Goal: Information Seeking & Learning: Learn about a topic

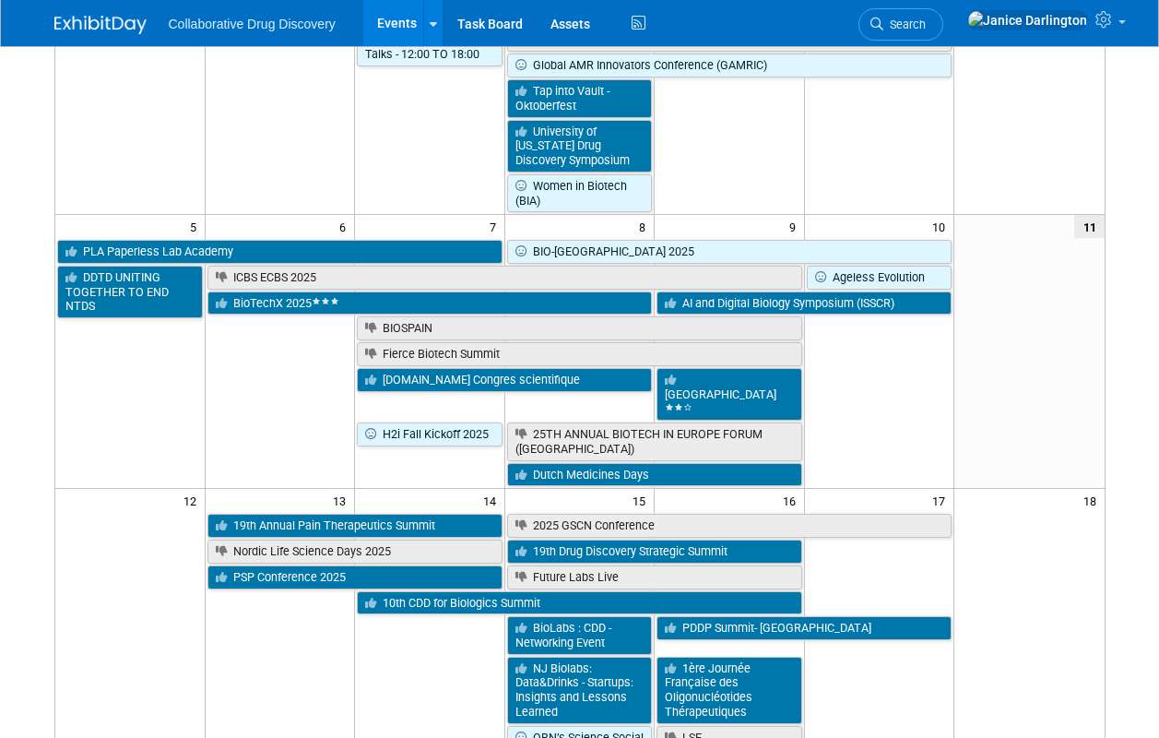
scroll to position [350, 0]
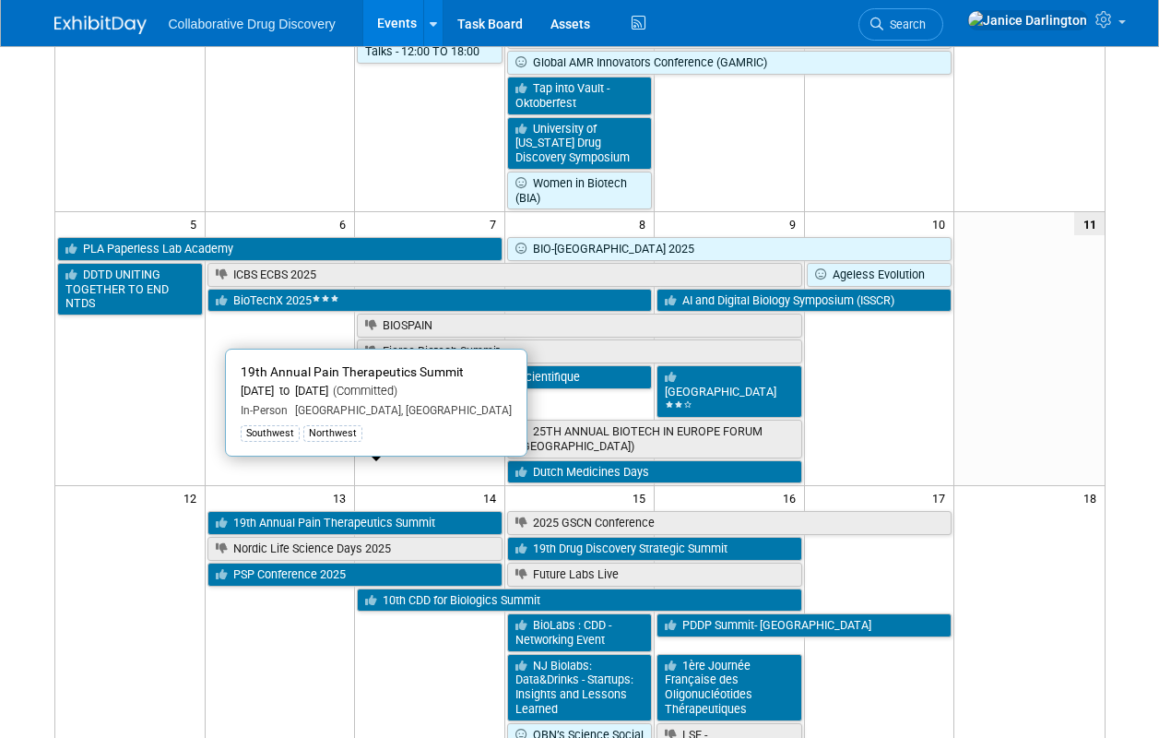
click at [468, 511] on link "19th Annual Pain Therapeutics Summit" at bounding box center [354, 523] width 295 height 24
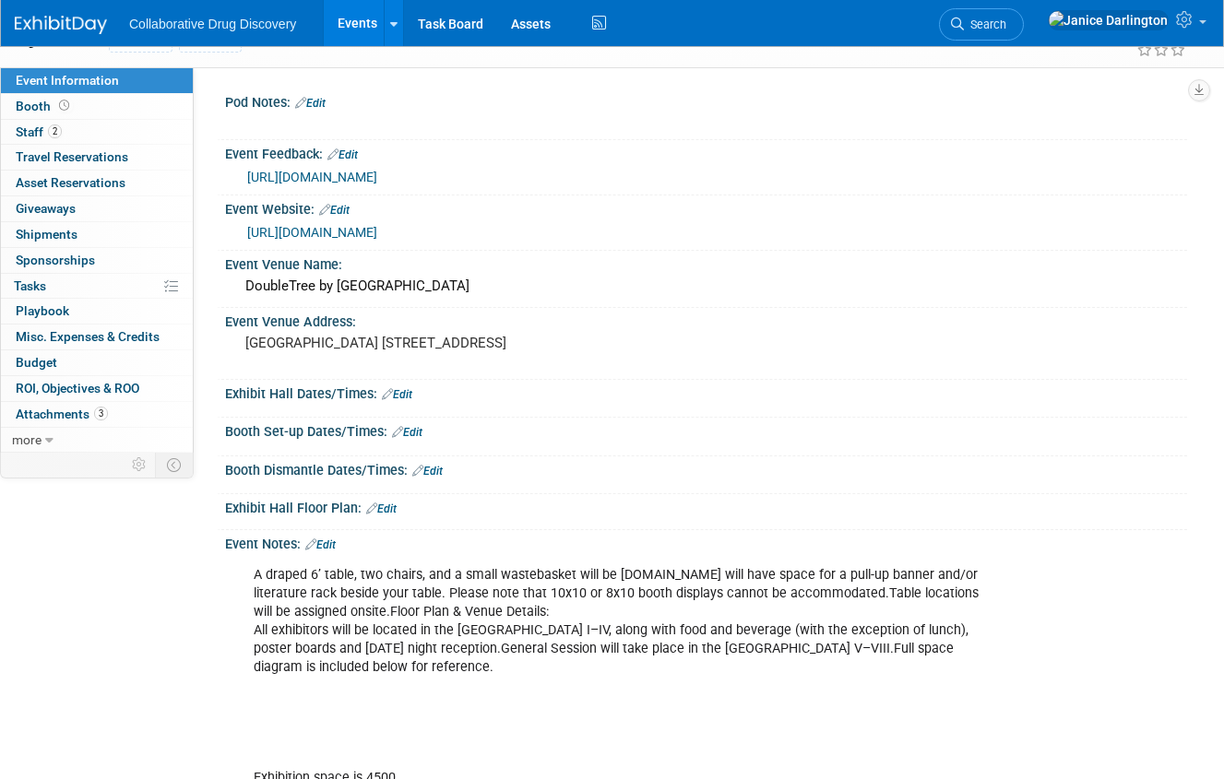
scroll to position [101, 0]
click at [40, 128] on span "Staff 2" at bounding box center [39, 130] width 46 height 15
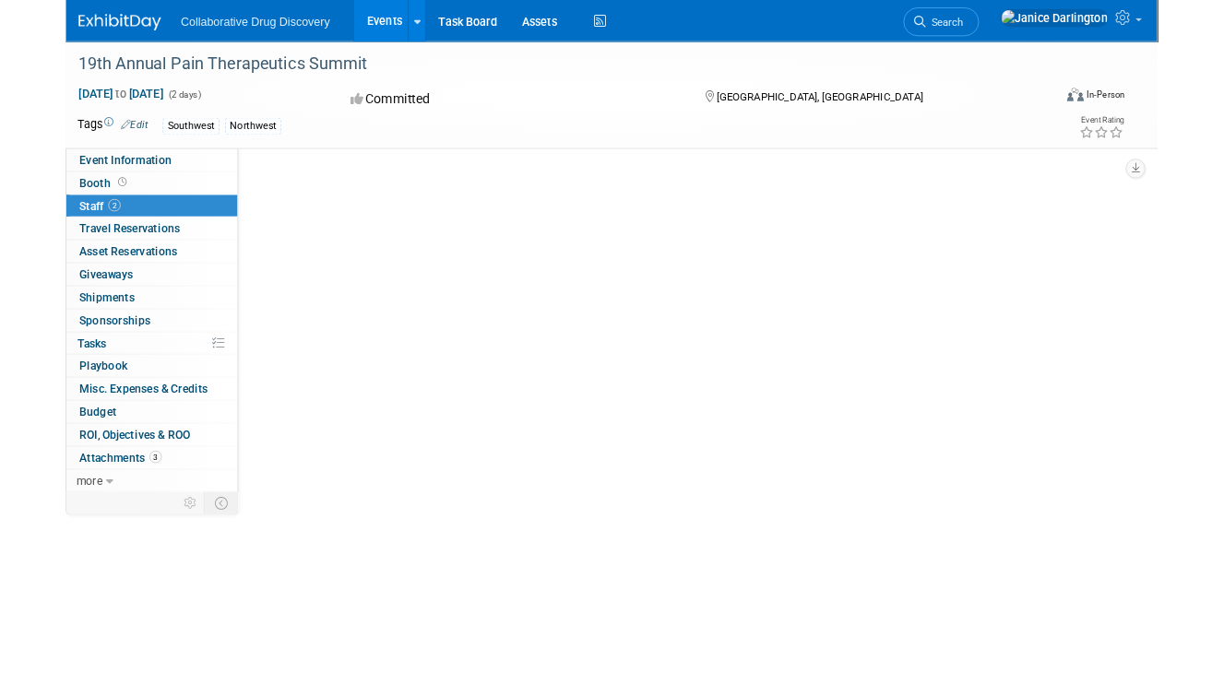
scroll to position [66, 0]
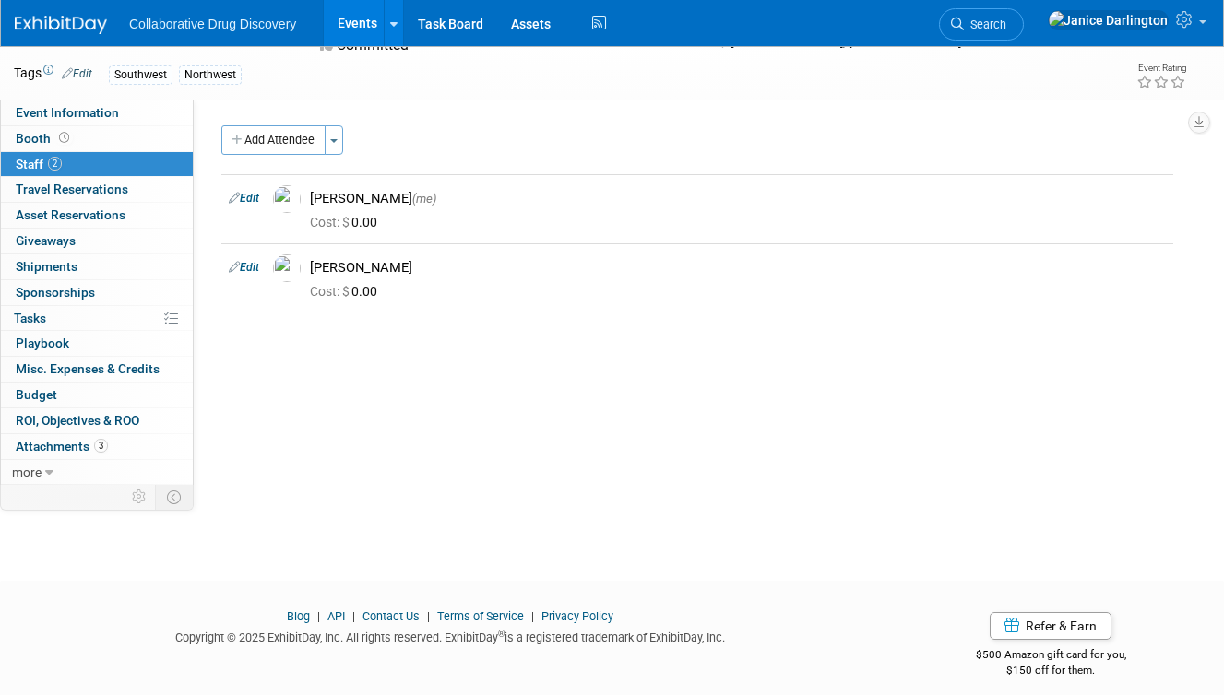
click at [112, 186] on span "Travel Reservations 0" at bounding box center [72, 189] width 113 height 15
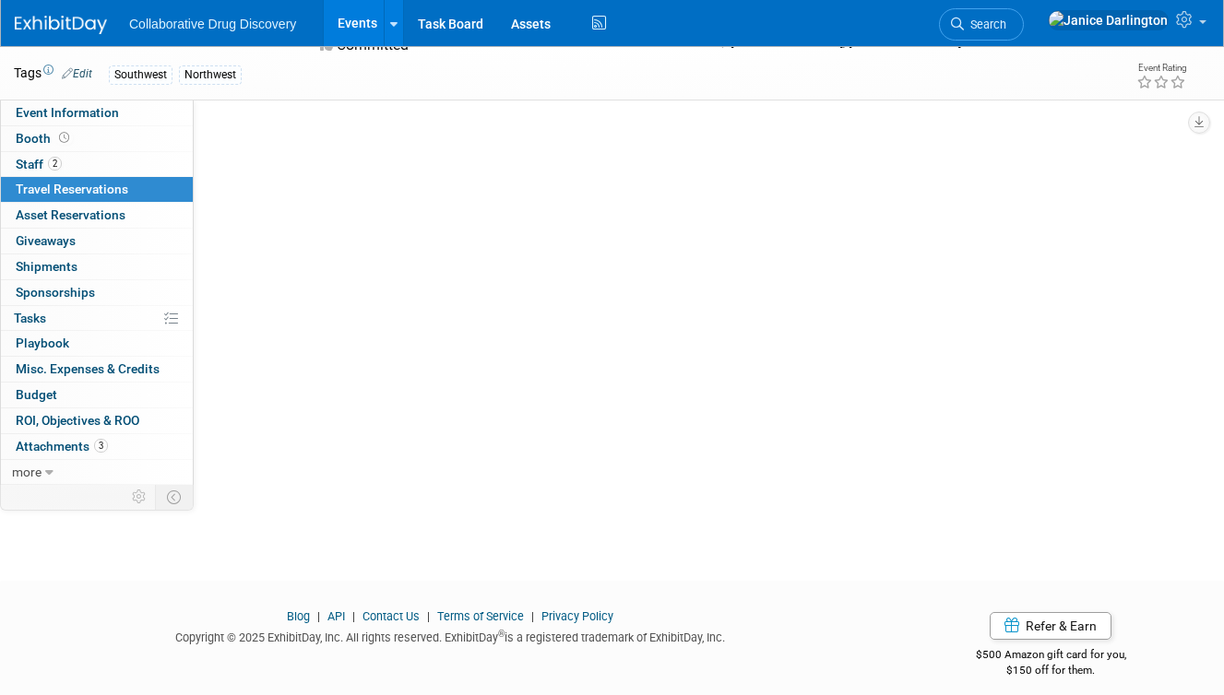
scroll to position [0, 0]
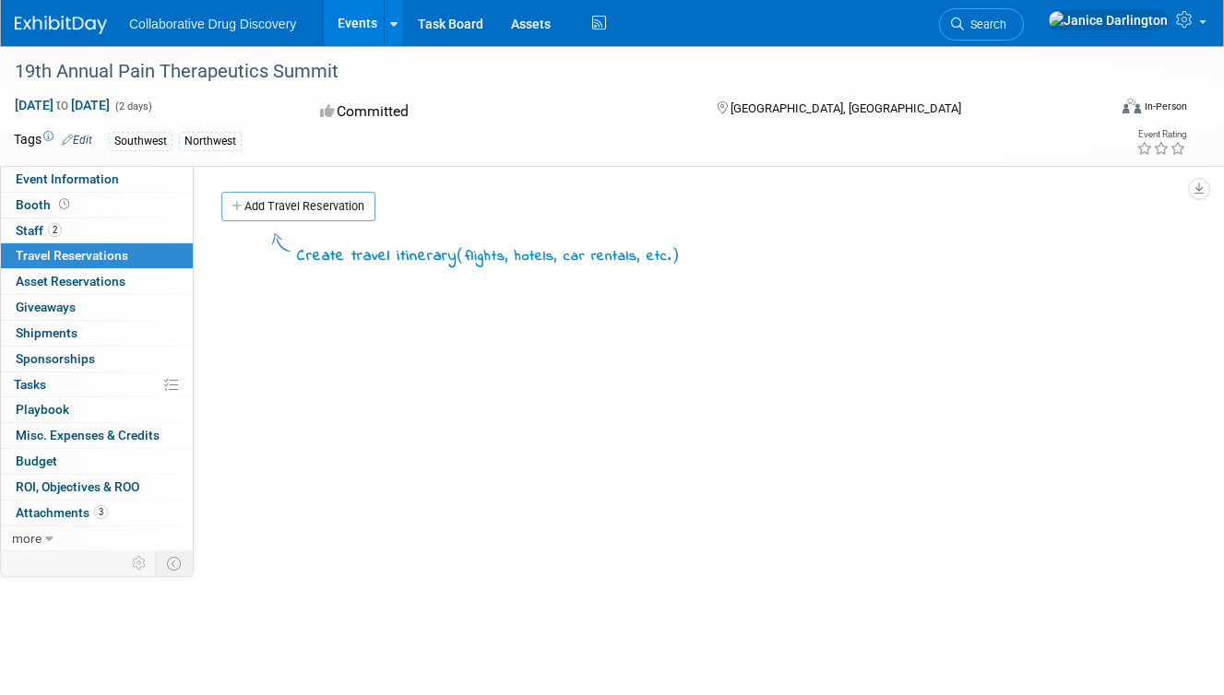
click at [96, 279] on span "Asset Reservations 0" at bounding box center [71, 281] width 110 height 15
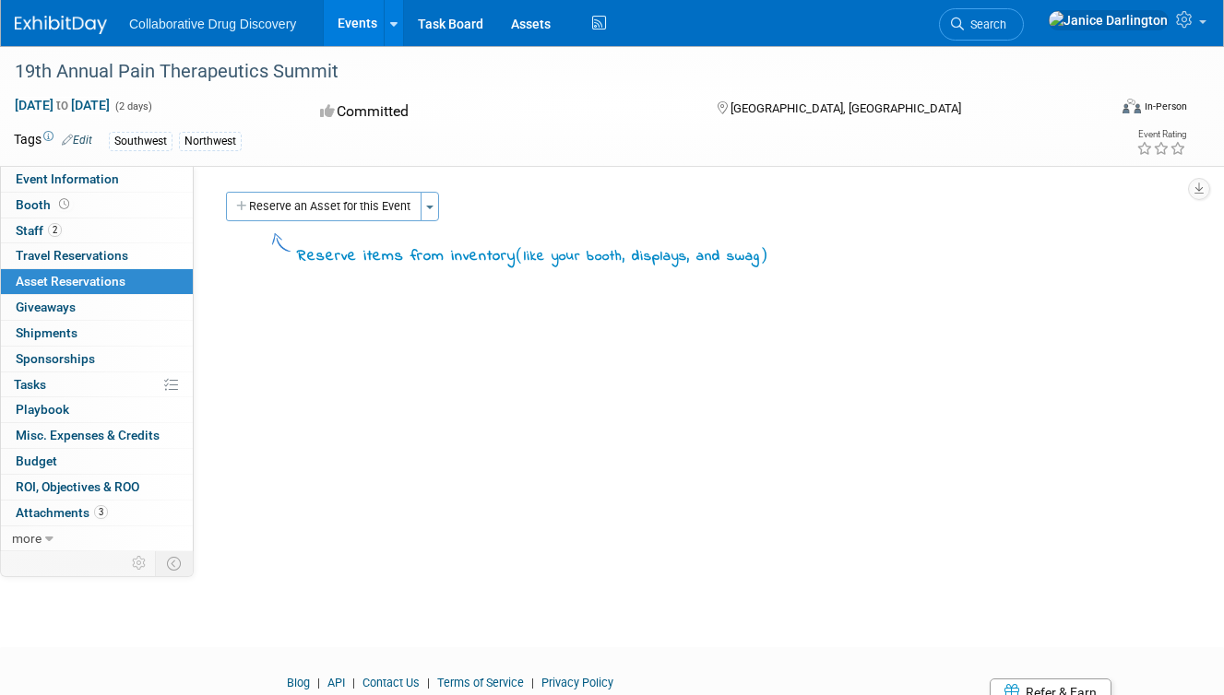
click at [70, 353] on span "Sponsorships 0" at bounding box center [55, 358] width 79 height 15
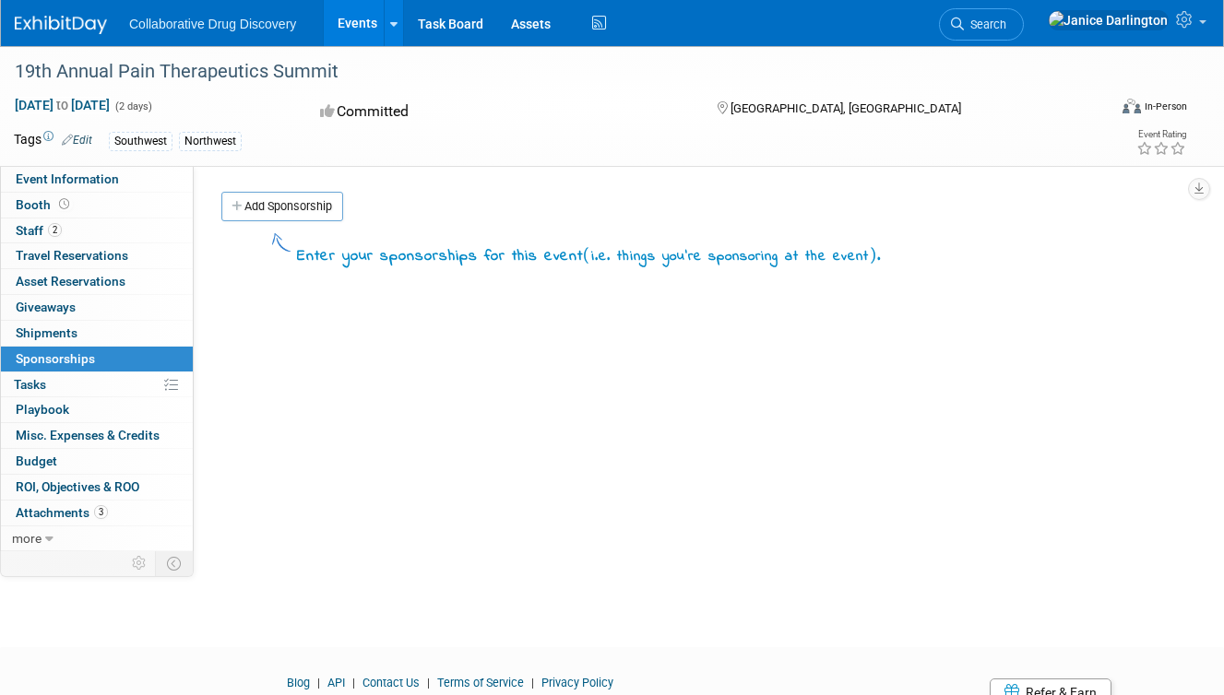
click at [64, 406] on span "Playbook 0" at bounding box center [42, 409] width 53 height 15
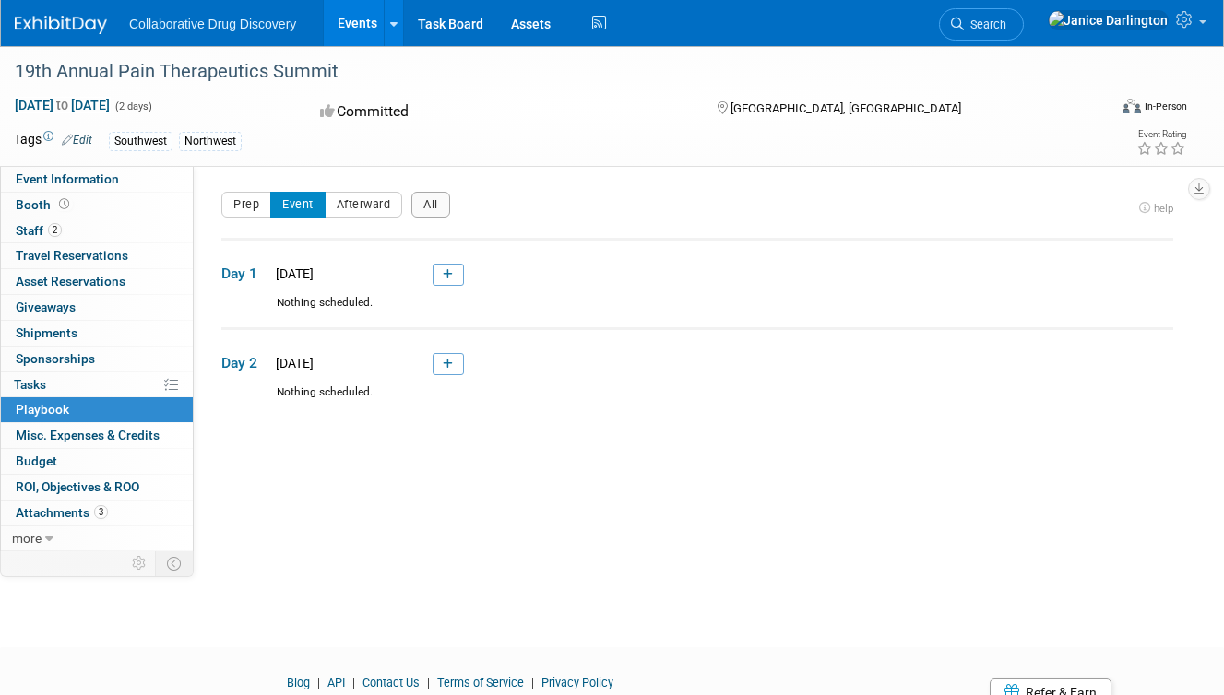
click at [119, 428] on span "Misc. Expenses & Credits 0" at bounding box center [88, 435] width 144 height 15
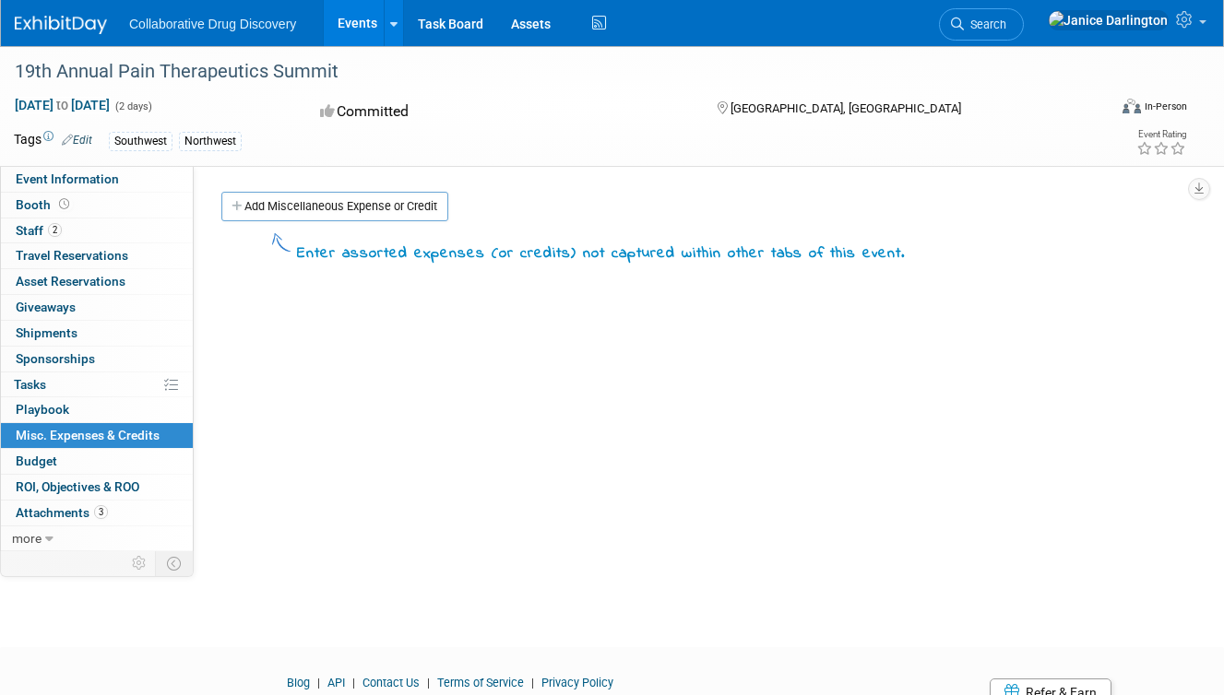
click at [48, 454] on span "Budget" at bounding box center [36, 461] width 41 height 15
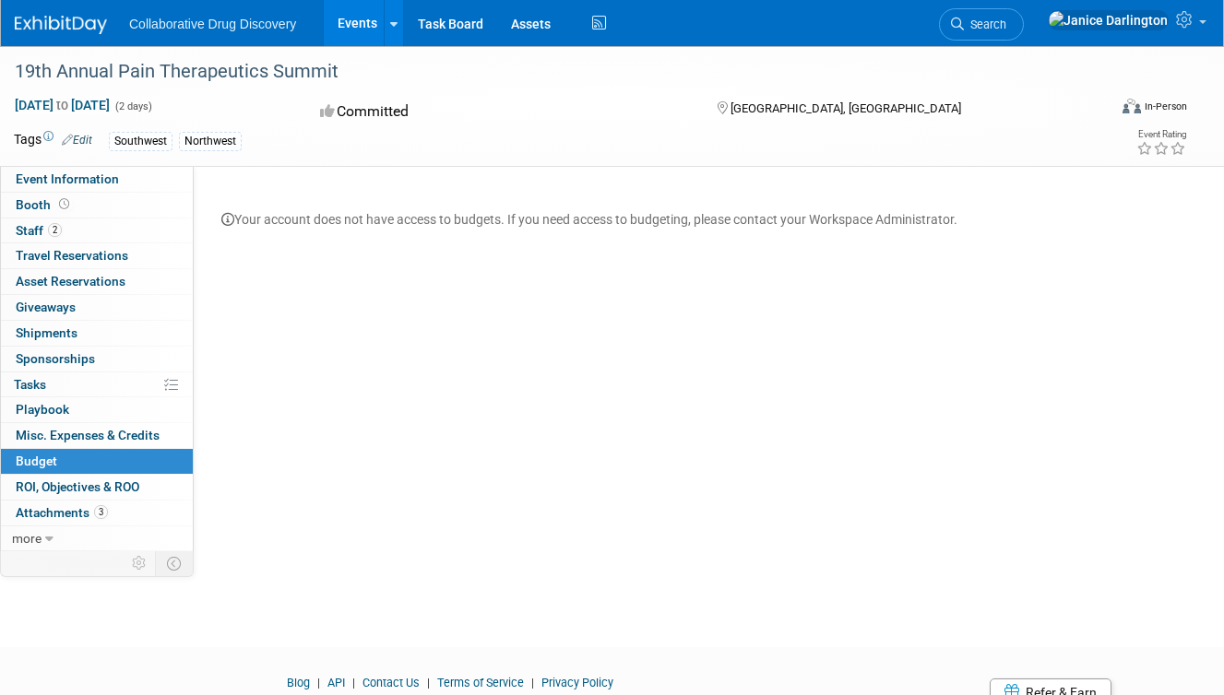
click at [121, 480] on span "ROI, Objectives & ROO 0" at bounding box center [78, 487] width 124 height 15
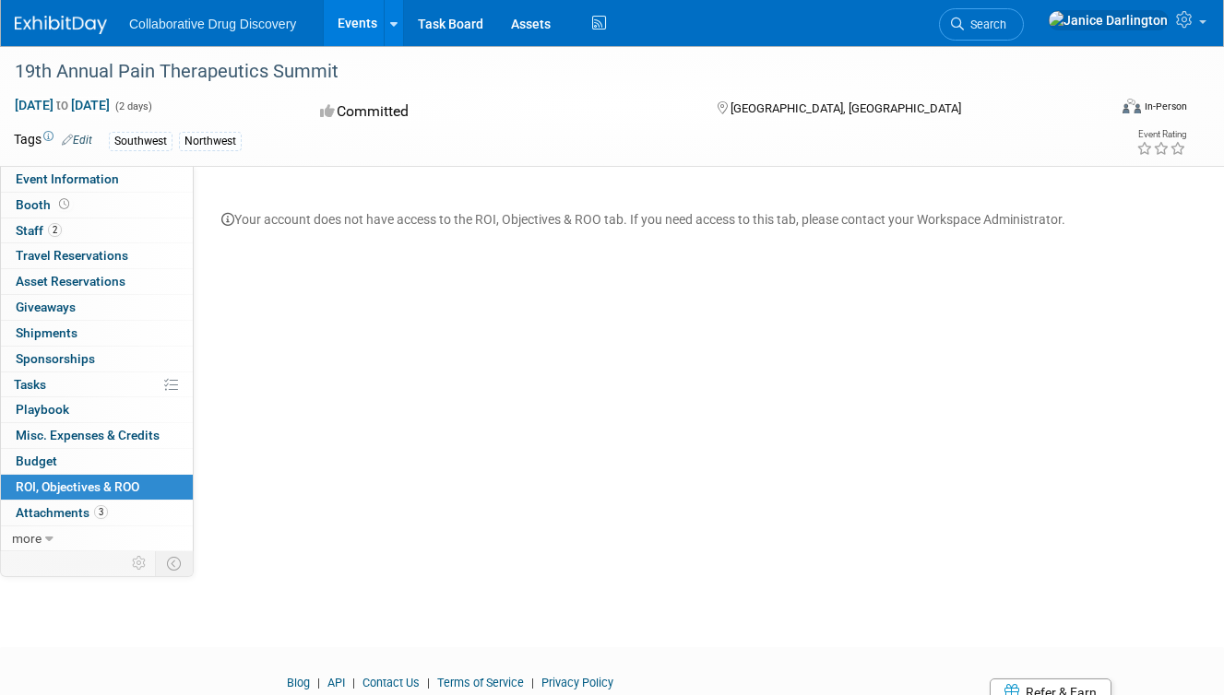
click at [85, 505] on span "Attachments 3" at bounding box center [62, 512] width 92 height 15
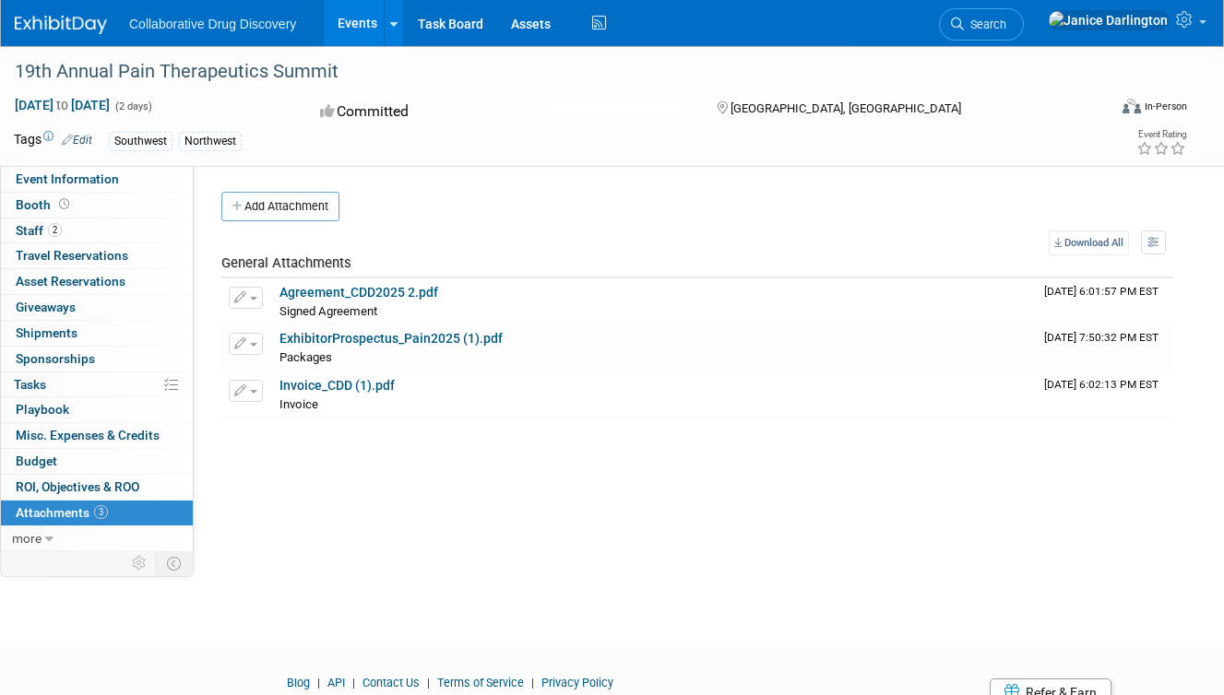
click at [314, 385] on link "Invoice_CDD (1).pdf" at bounding box center [336, 385] width 115 height 15
click at [471, 331] on link "ExhibitorProspectus_Pain2025 (1).pdf" at bounding box center [390, 338] width 223 height 15
